Goal: Task Accomplishment & Management: Manage account settings

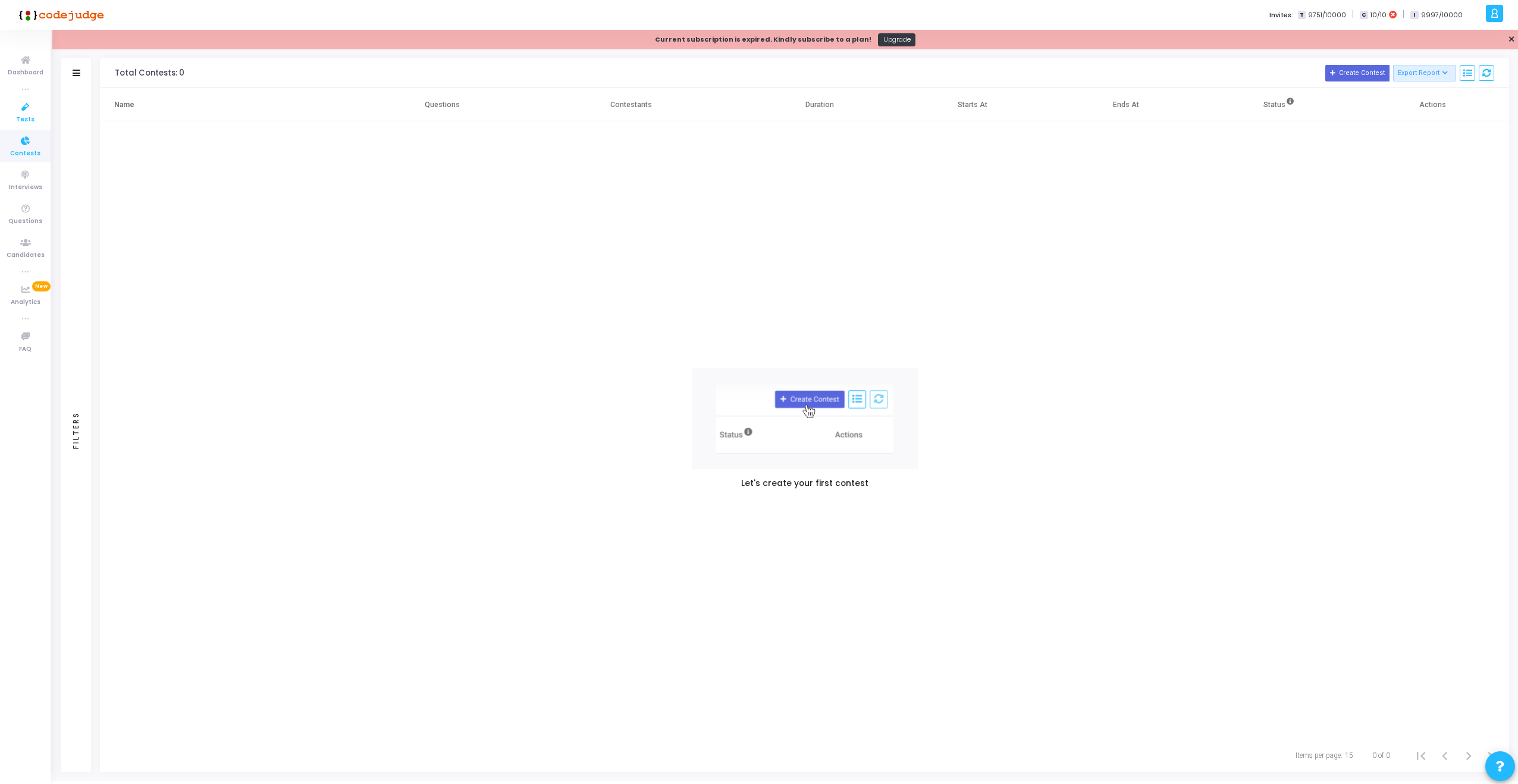
click at [29, 117] on span "Tests" at bounding box center [25, 120] width 19 height 10
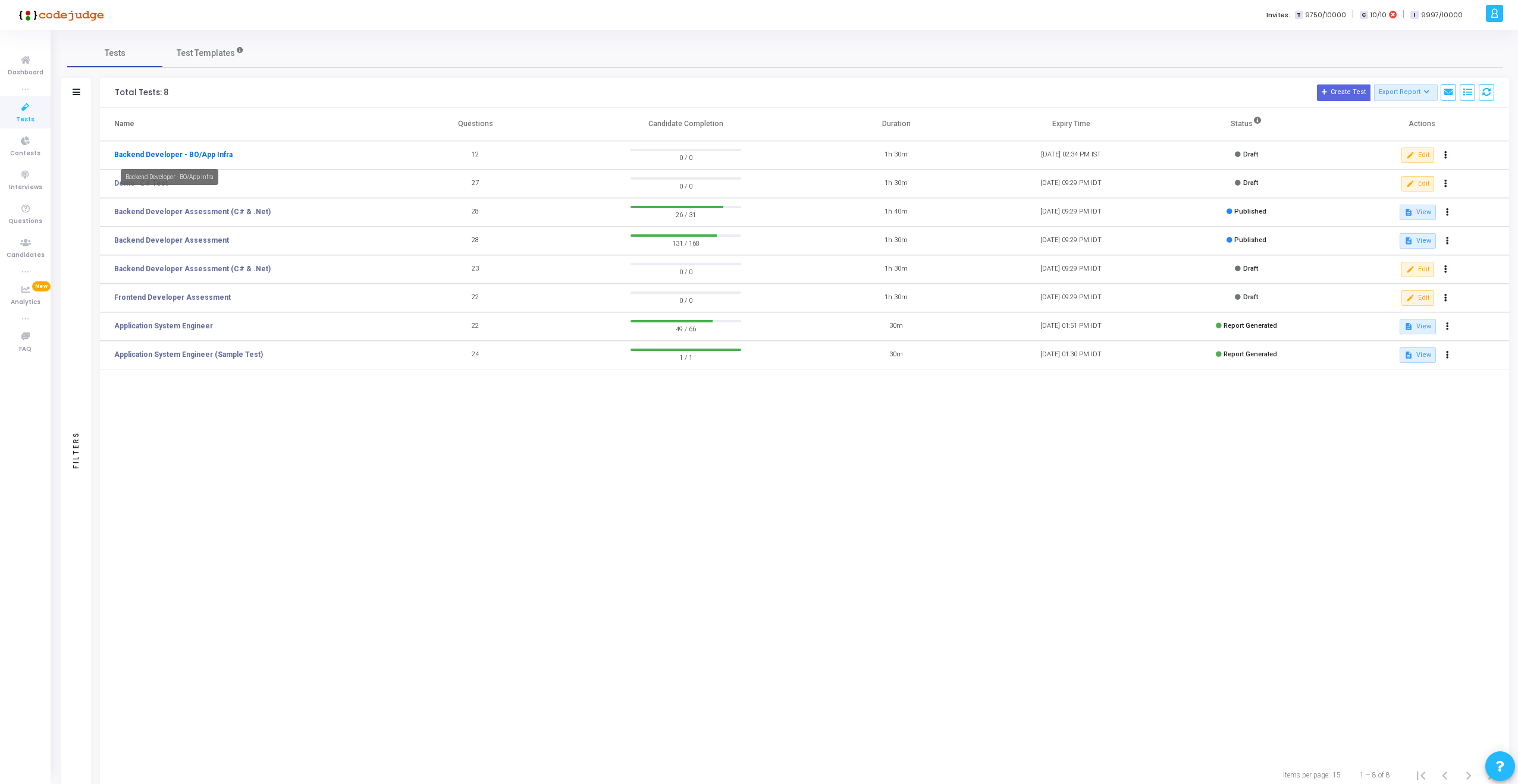
click at [184, 156] on link "Backend Developer - BO/App Infra" at bounding box center [173, 154] width 118 height 11
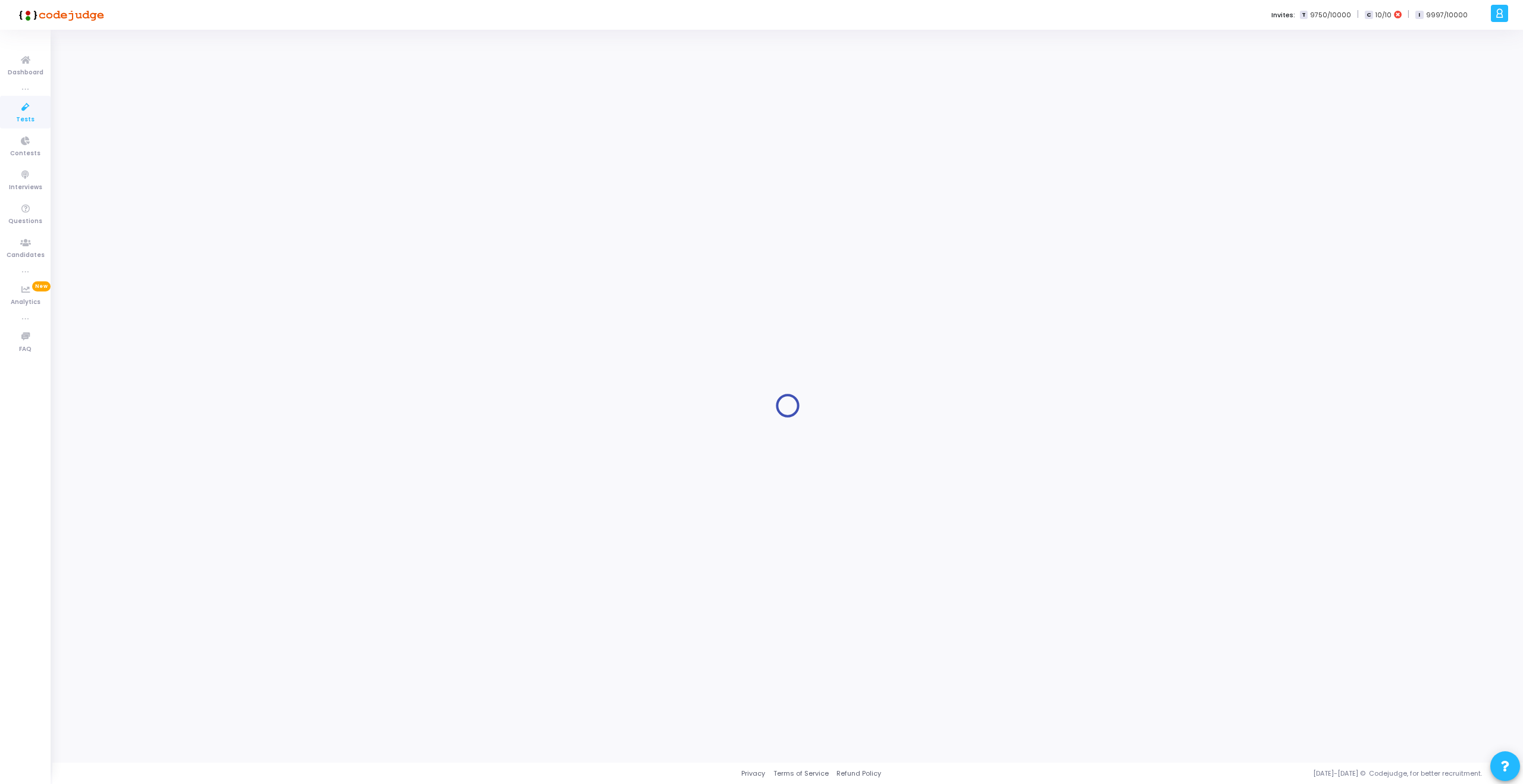
type input "Backend Developer - BO/App Infra"
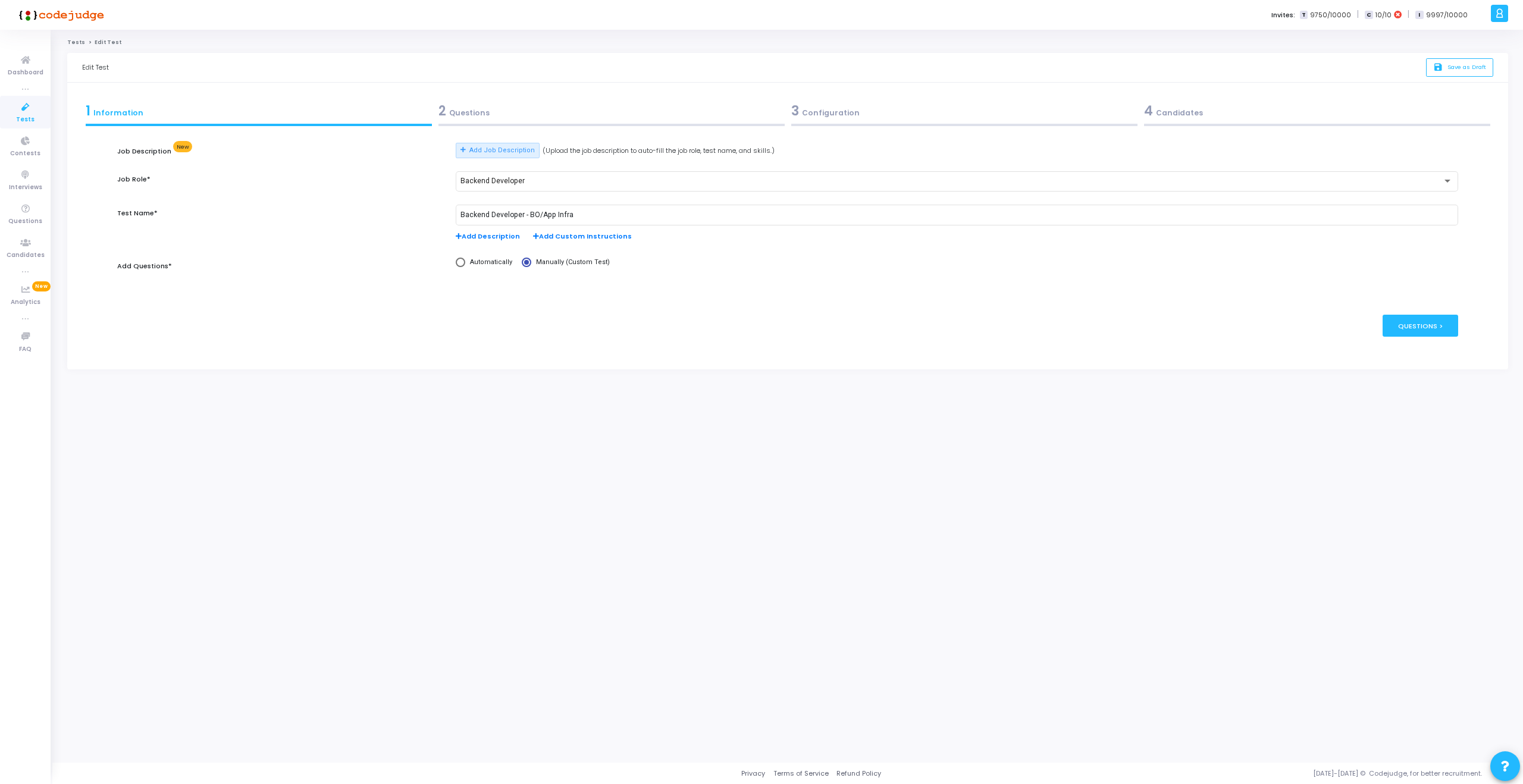
click at [468, 115] on div "2 Questions" at bounding box center [611, 110] width 346 height 19
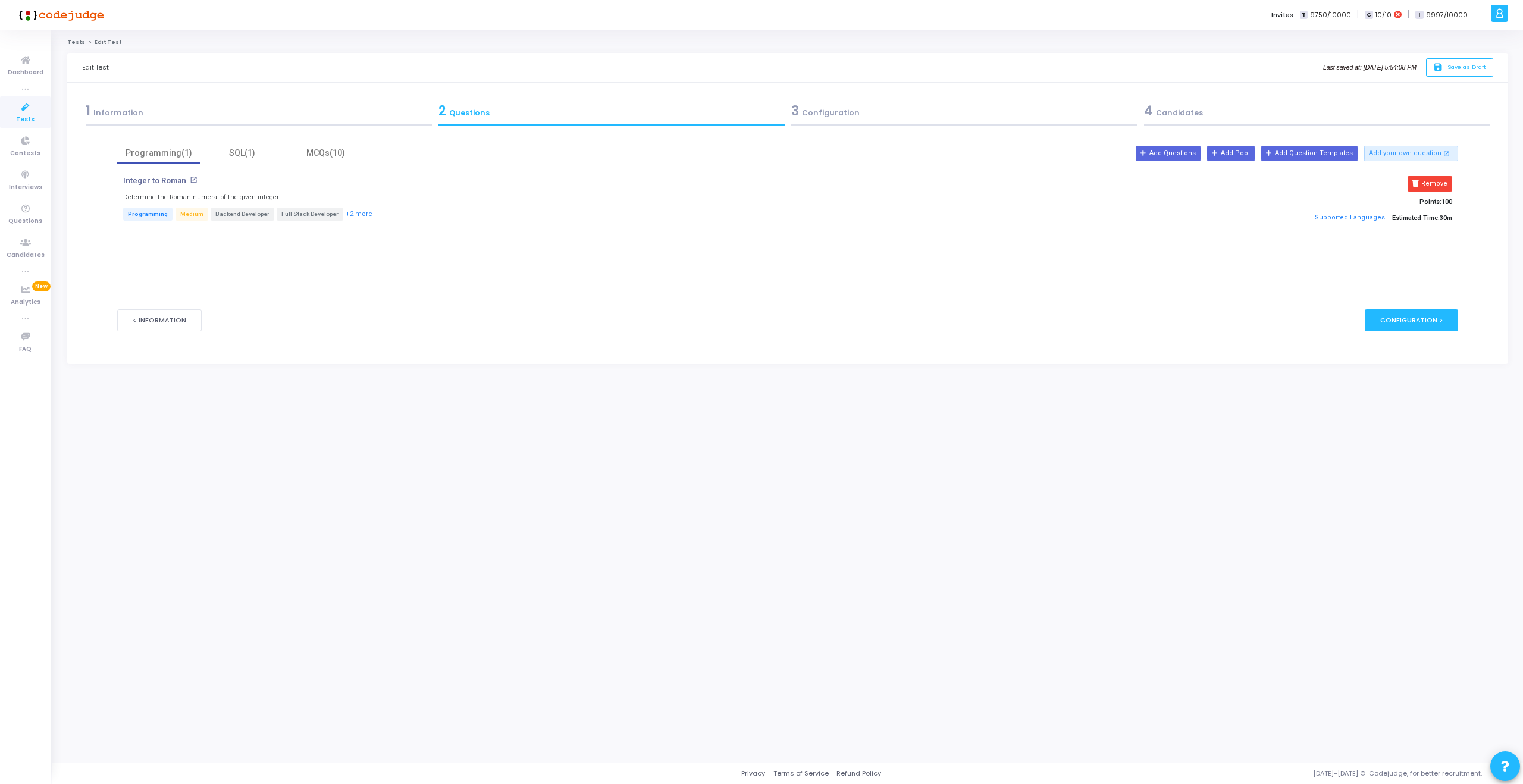
click at [29, 118] on span "Tests" at bounding box center [25, 120] width 19 height 10
